Goal: Task Accomplishment & Management: Use online tool/utility

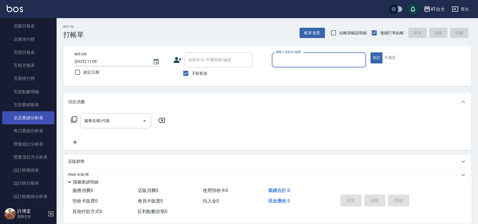
scroll to position [283, 0]
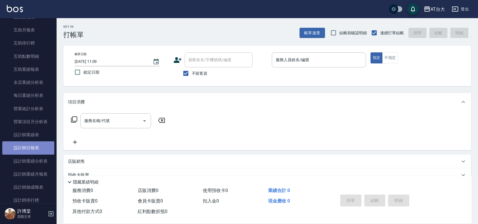
click at [37, 145] on link "設計師日報表" at bounding box center [28, 147] width 52 height 13
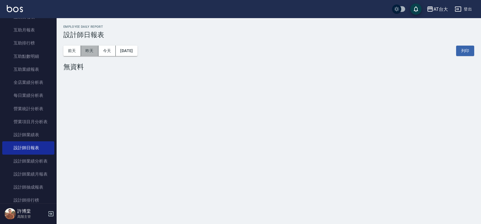
click at [91, 50] on button "昨天" at bounding box center [90, 51] width 18 height 10
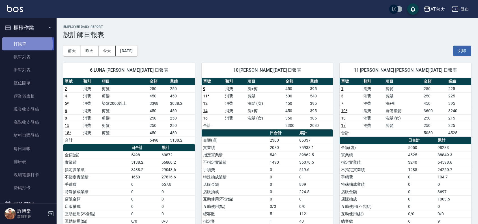
click at [26, 44] on link "打帳單" at bounding box center [28, 43] width 52 height 13
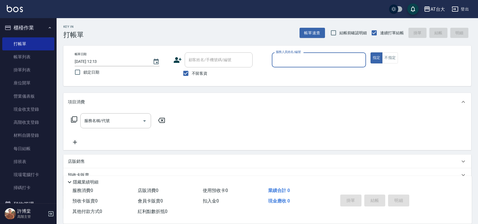
click at [305, 61] on input "服務人員姓名/編號" at bounding box center [318, 60] width 89 height 10
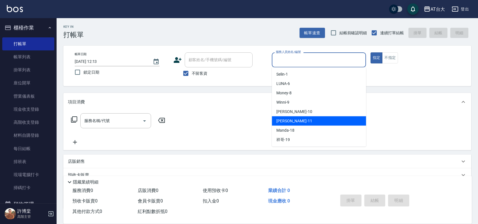
click at [307, 122] on div "[PERSON_NAME] -11" at bounding box center [319, 120] width 94 height 9
type input "[PERSON_NAME]-11"
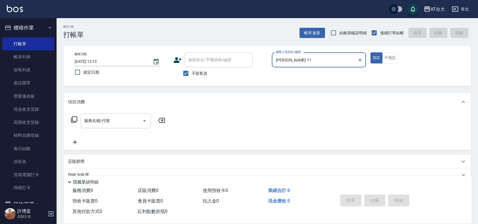
click at [105, 120] on div "服務名稱/代號 服務名稱/代號" at bounding box center [115, 120] width 71 height 15
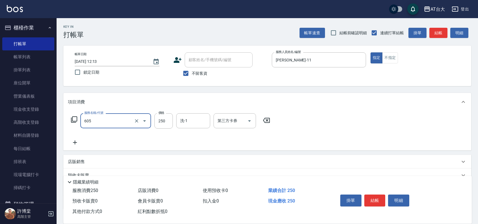
type input "洗髮 (女)(605)"
click at [376, 201] on button "結帳" at bounding box center [374, 200] width 21 height 12
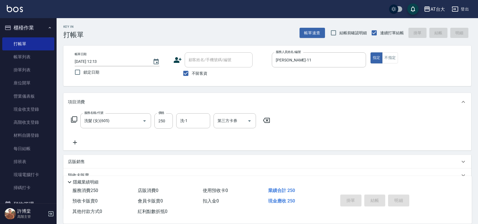
type input "[DATE] 12:37"
click at [392, 58] on button "不指定" at bounding box center [390, 57] width 16 height 11
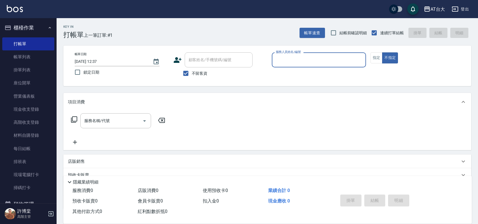
click at [304, 61] on input "服務人員姓名/編號" at bounding box center [318, 60] width 89 height 10
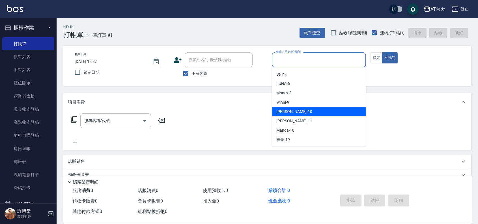
click at [295, 110] on div "JOJO -10" at bounding box center [319, 111] width 94 height 9
type input "JOJO-10"
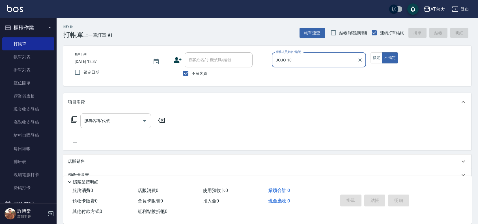
click at [116, 121] on input "服務名稱/代號" at bounding box center [111, 121] width 57 height 10
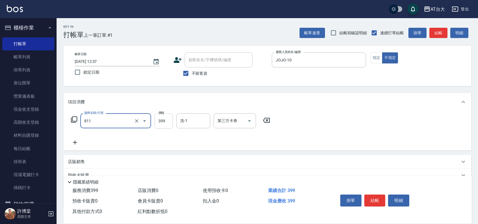
type input "洗+剪(811)"
drag, startPoint x: 167, startPoint y: 121, endPoint x: 175, endPoint y: 115, distance: 9.5
click at [167, 121] on input "399" at bounding box center [163, 120] width 18 height 15
type input "599"
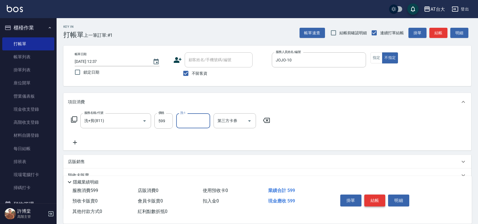
click at [377, 195] on button "結帳" at bounding box center [374, 200] width 21 height 12
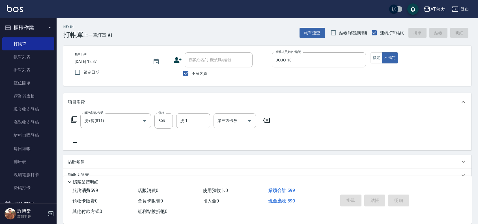
type input "[DATE] 12:52"
